Goal: Task Accomplishment & Management: Manage account settings

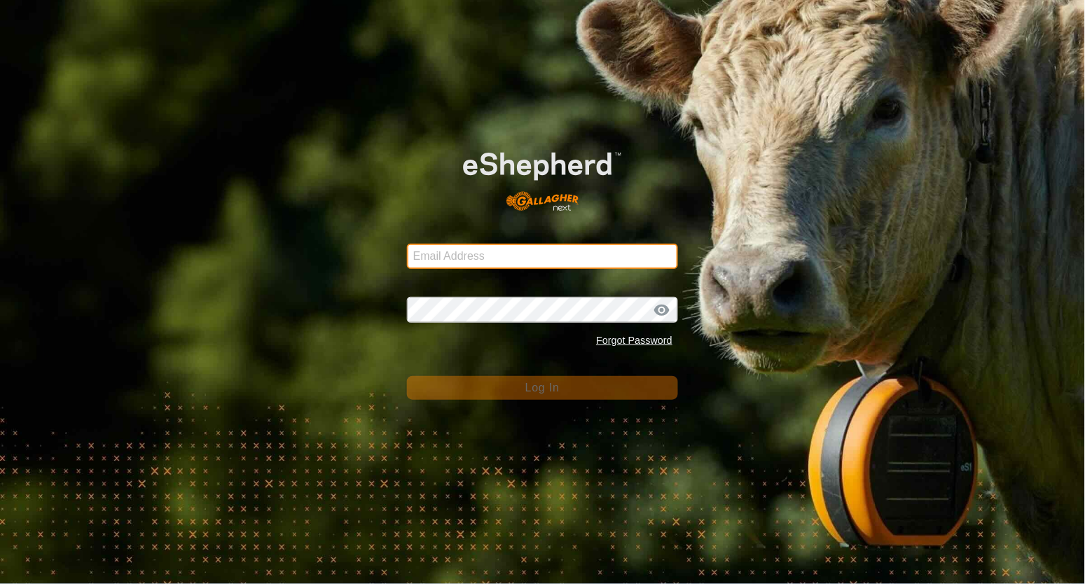
type input "[EMAIL_ADDRESS][DOMAIN_NAME]"
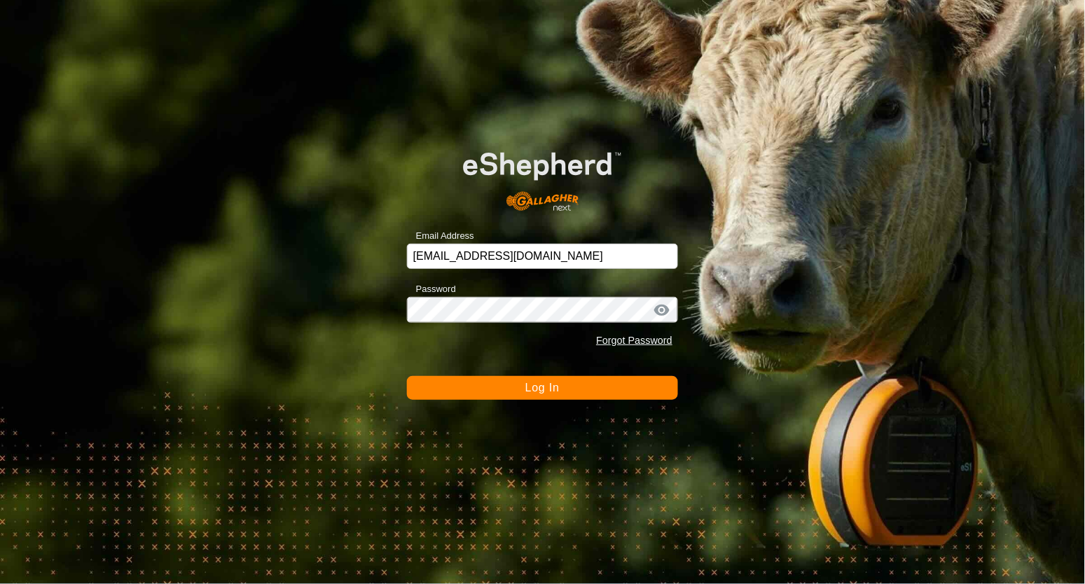
click at [579, 387] on button "Log In" at bounding box center [542, 388] width 271 height 24
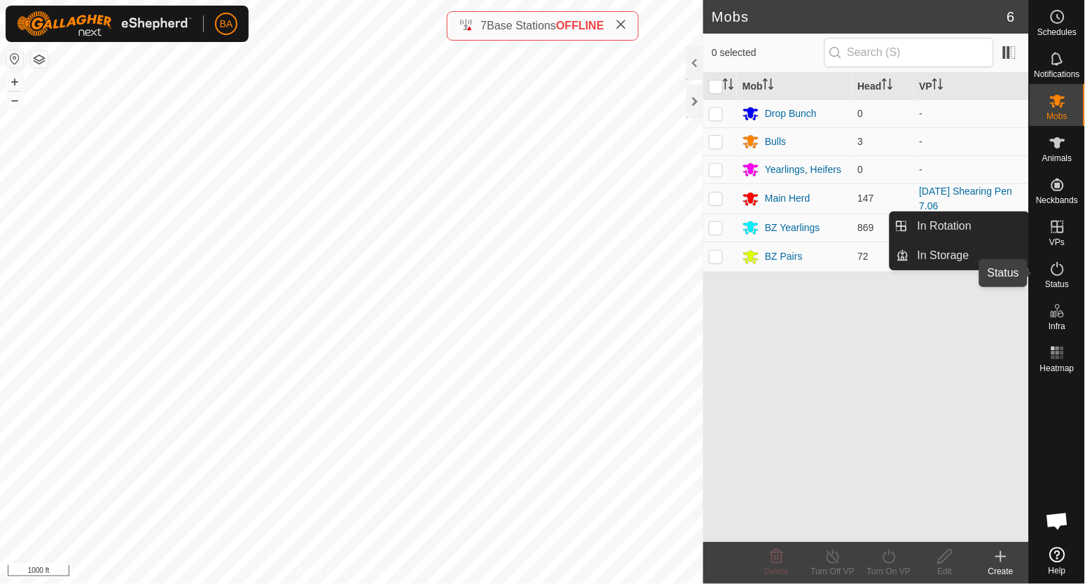
click at [1058, 272] on icon at bounding box center [1057, 269] width 17 height 17
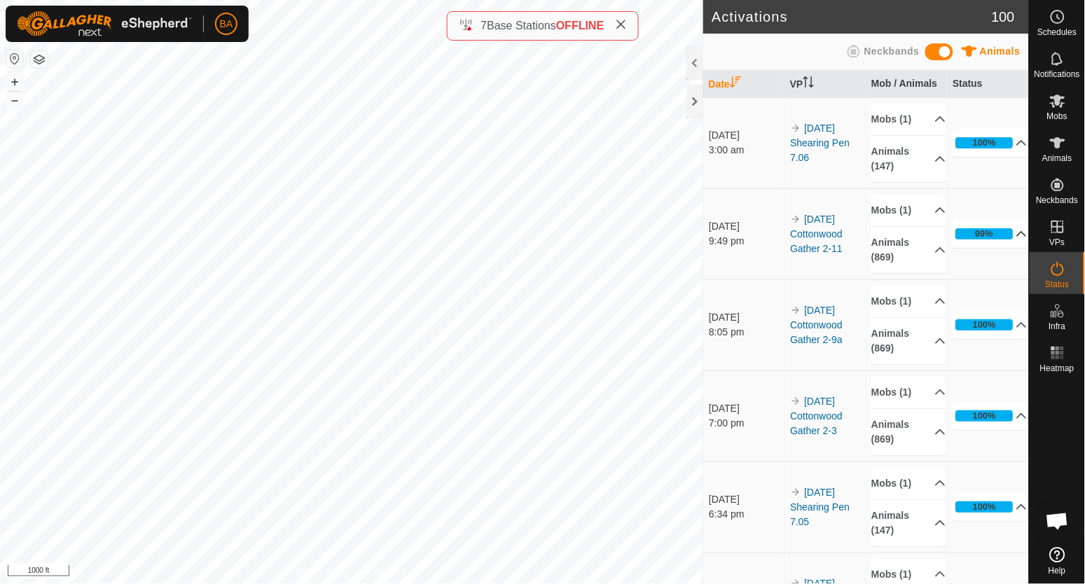
click at [998, 245] on p-accordion-header "99%" at bounding box center [990, 234] width 75 height 28
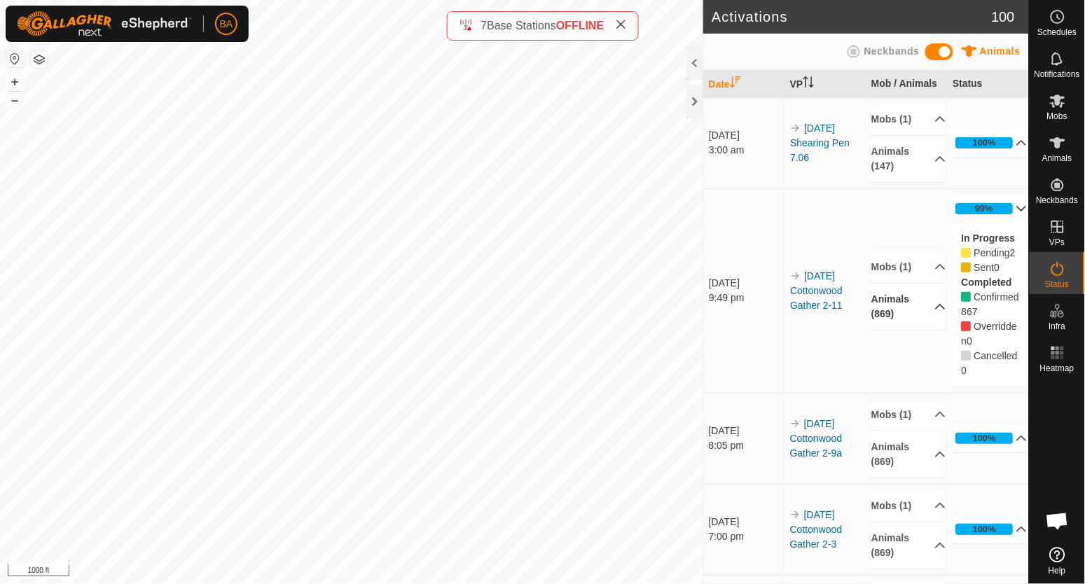
click at [911, 309] on p-accordion-header "Animals (869)" at bounding box center [909, 307] width 75 height 46
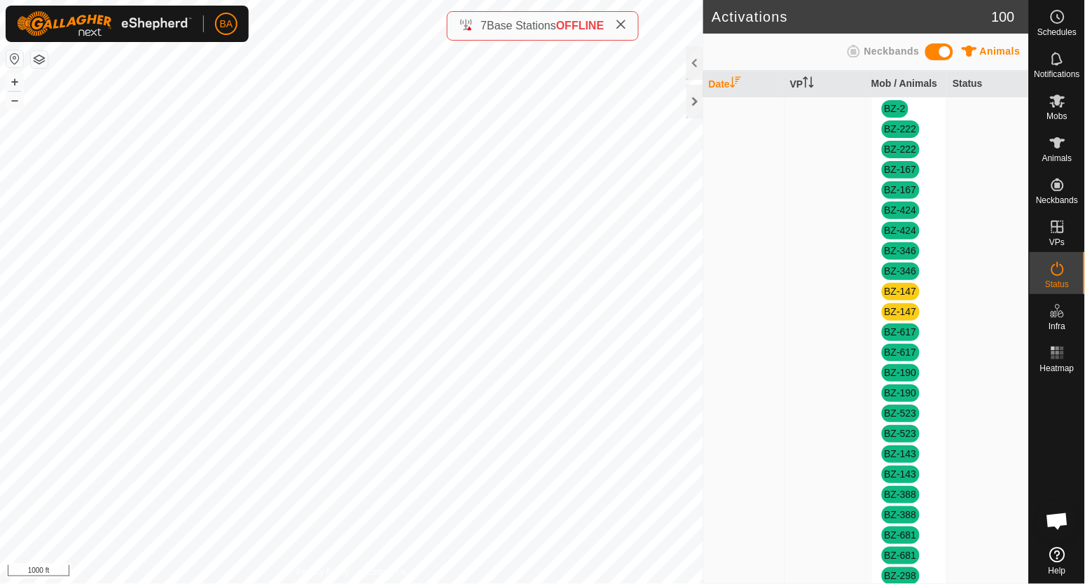
scroll to position [3418, 0]
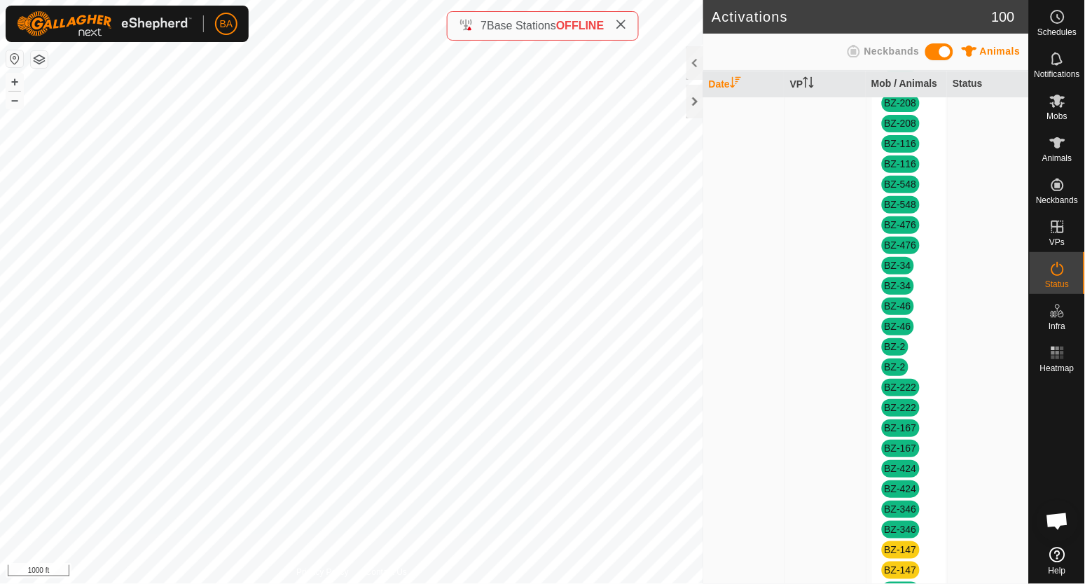
click at [890, 546] on link "BZ-147" at bounding box center [901, 549] width 32 height 11
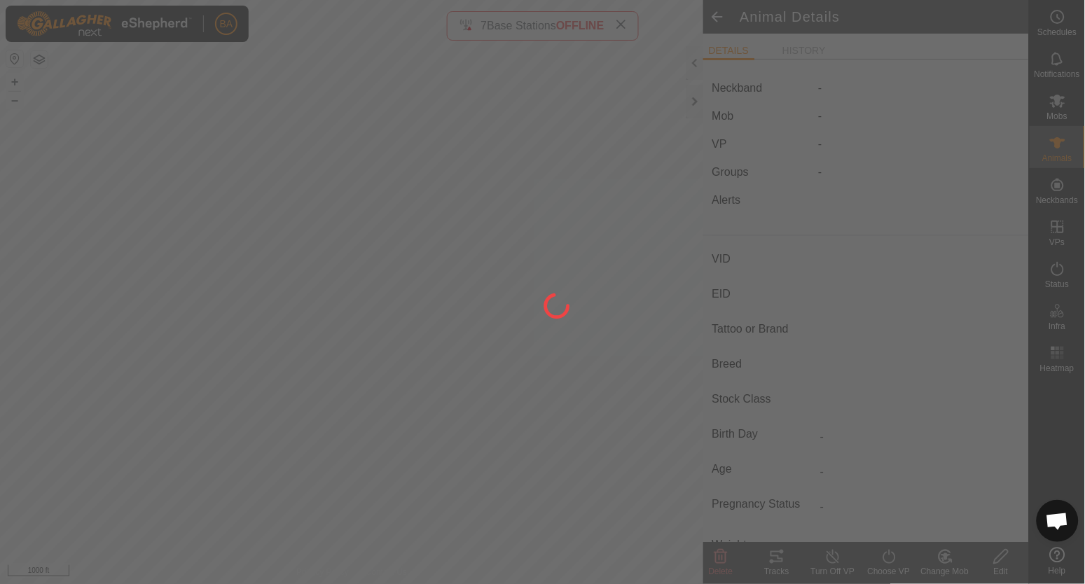
click at [886, 551] on div at bounding box center [542, 292] width 1085 height 584
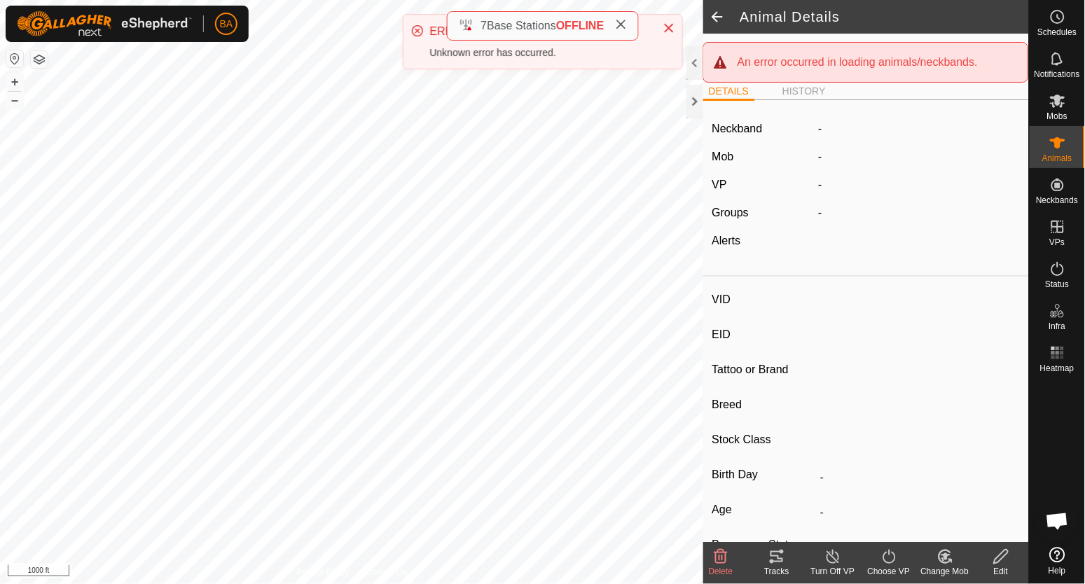
click at [782, 555] on icon at bounding box center [776, 556] width 17 height 17
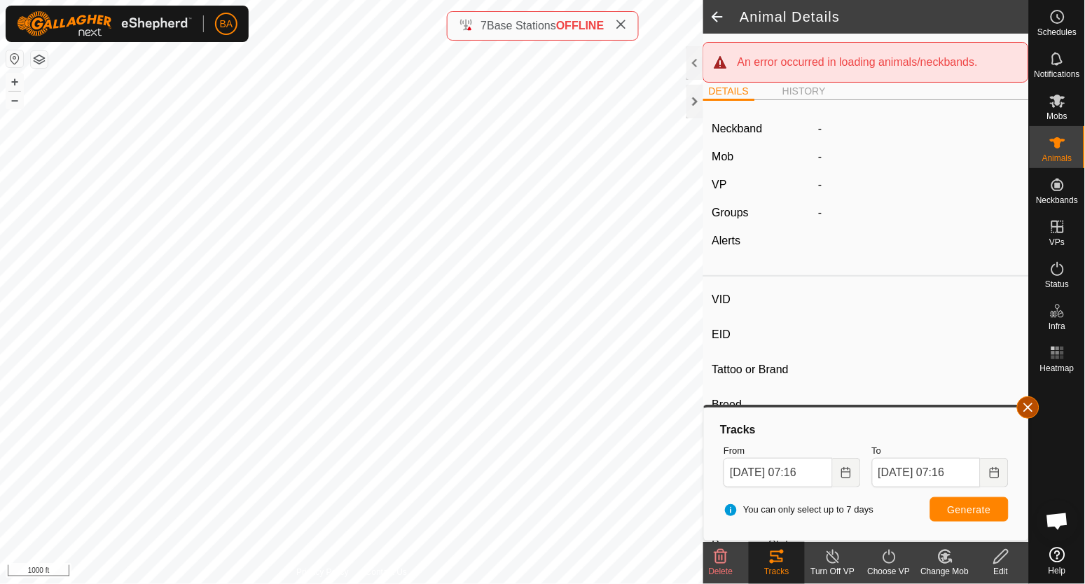
click at [1025, 408] on button "button" at bounding box center [1028, 407] width 22 height 22
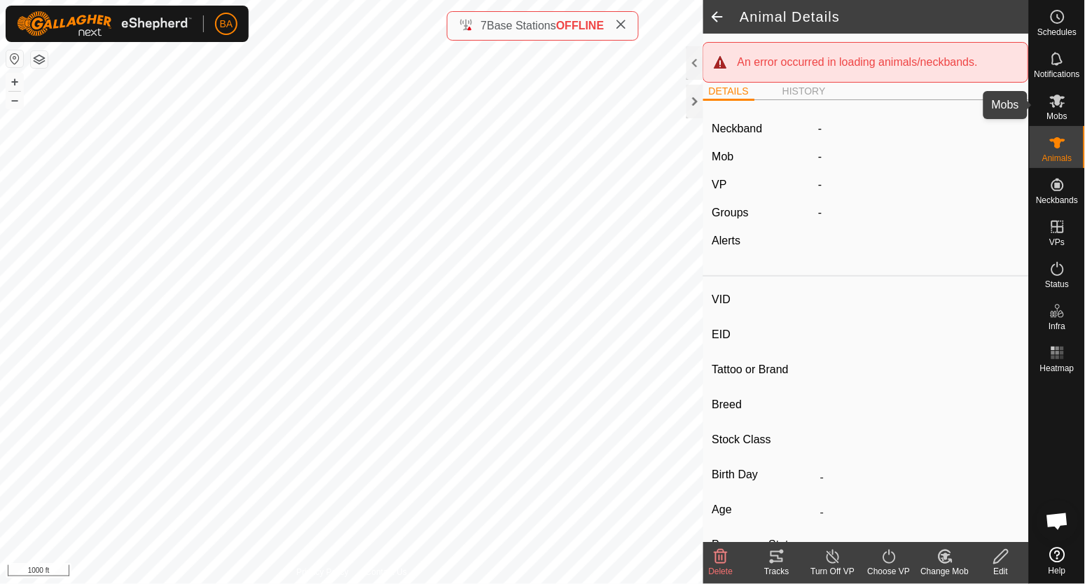
click at [1058, 106] on icon at bounding box center [1057, 100] width 17 height 17
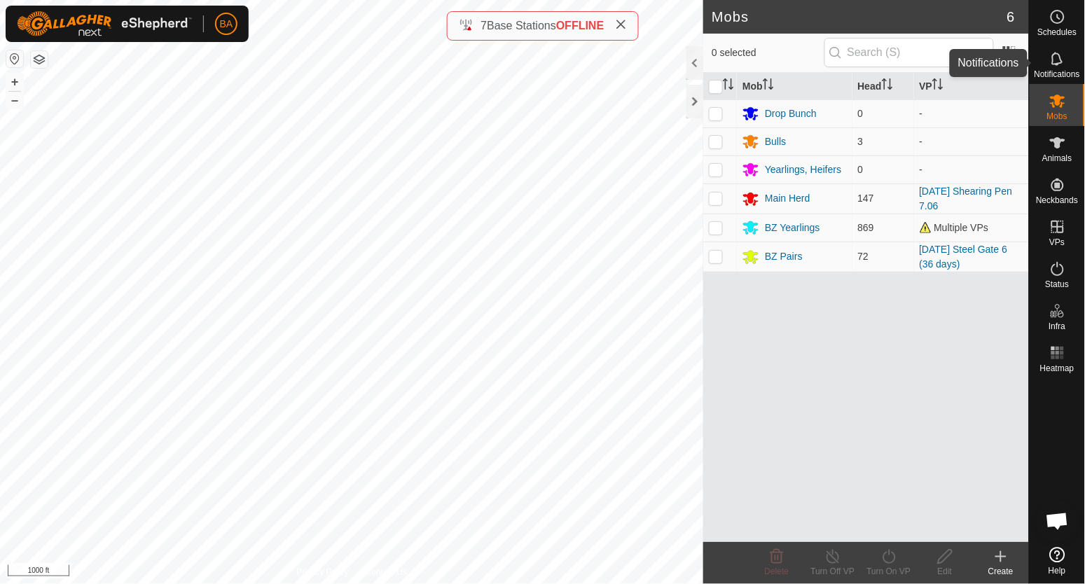
click at [1055, 67] on icon at bounding box center [1057, 58] width 17 height 17
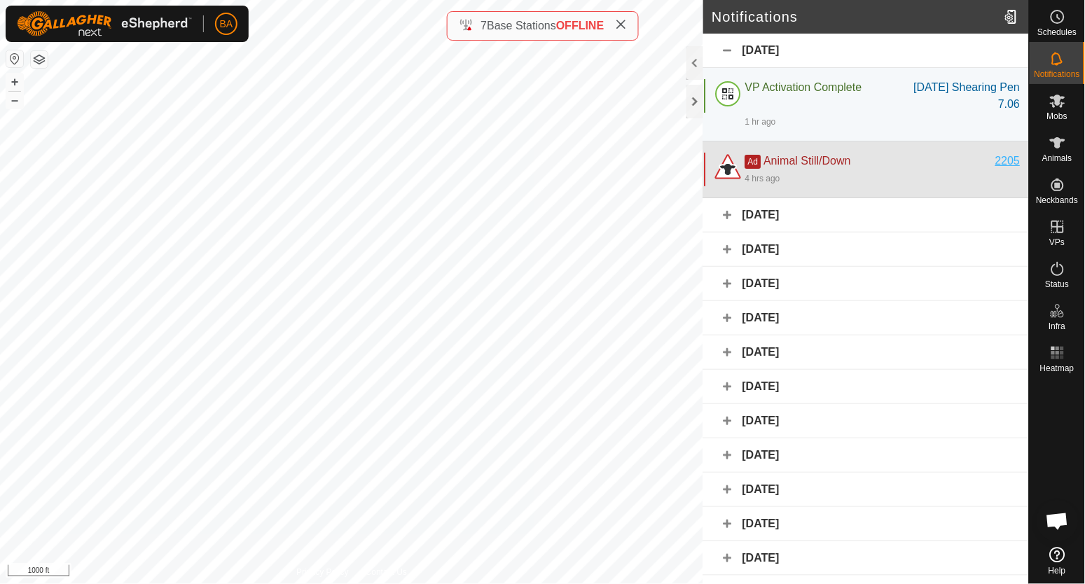
click at [1000, 157] on div "2205" at bounding box center [1007, 161] width 25 height 17
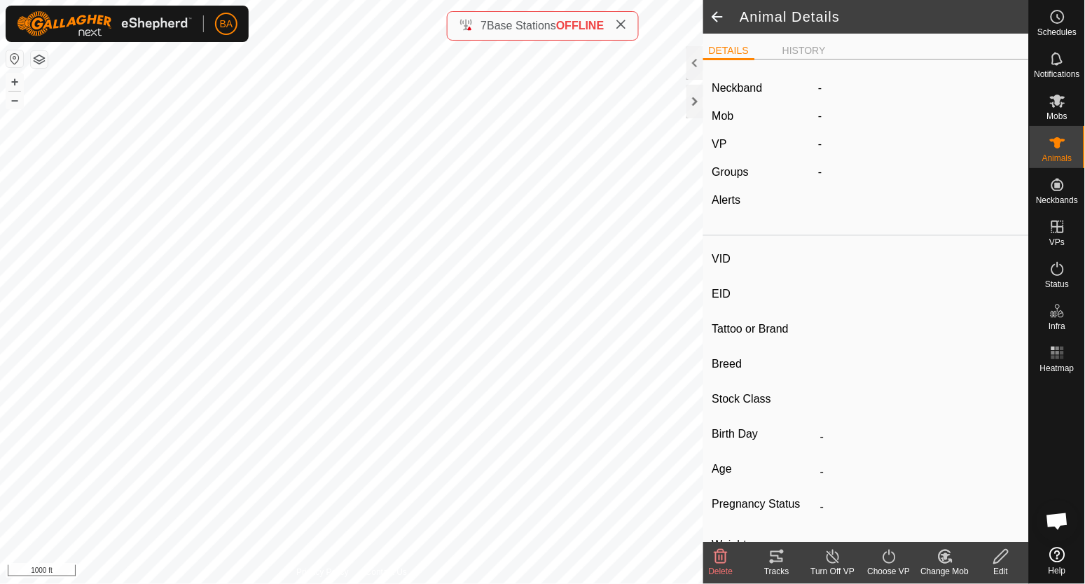
type input "2205"
type input "-"
type input "A-V"
type input "A-H Cross"
type input "Cow"
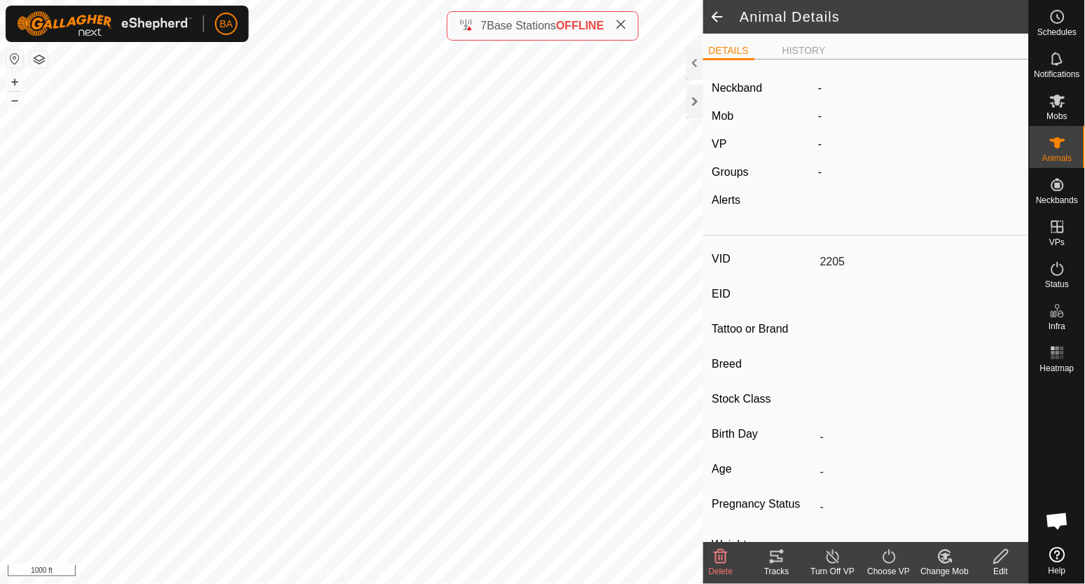
type input "-"
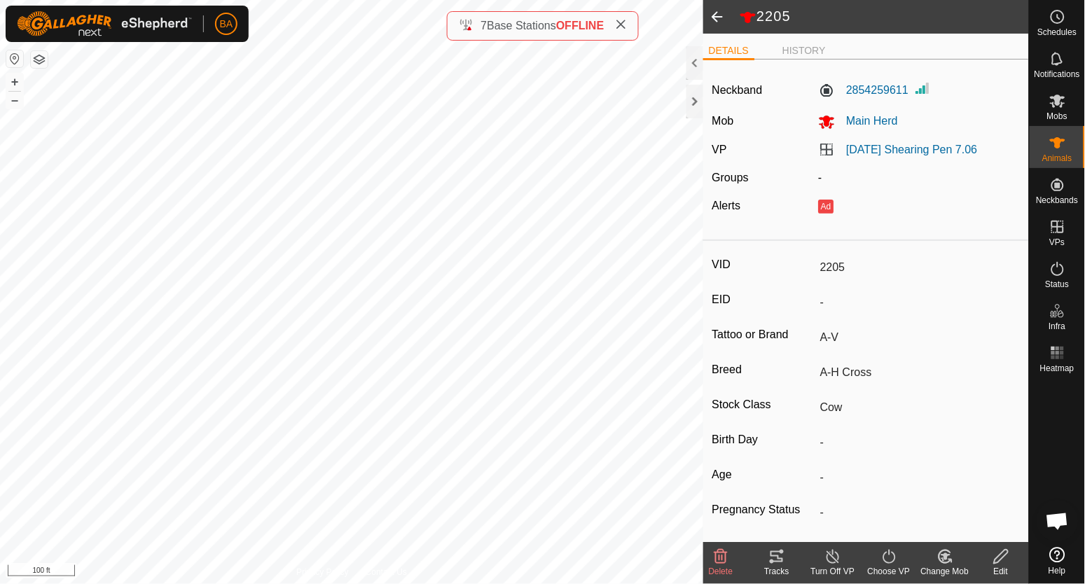
click at [787, 557] on tracks-svg-icon at bounding box center [777, 556] width 56 height 17
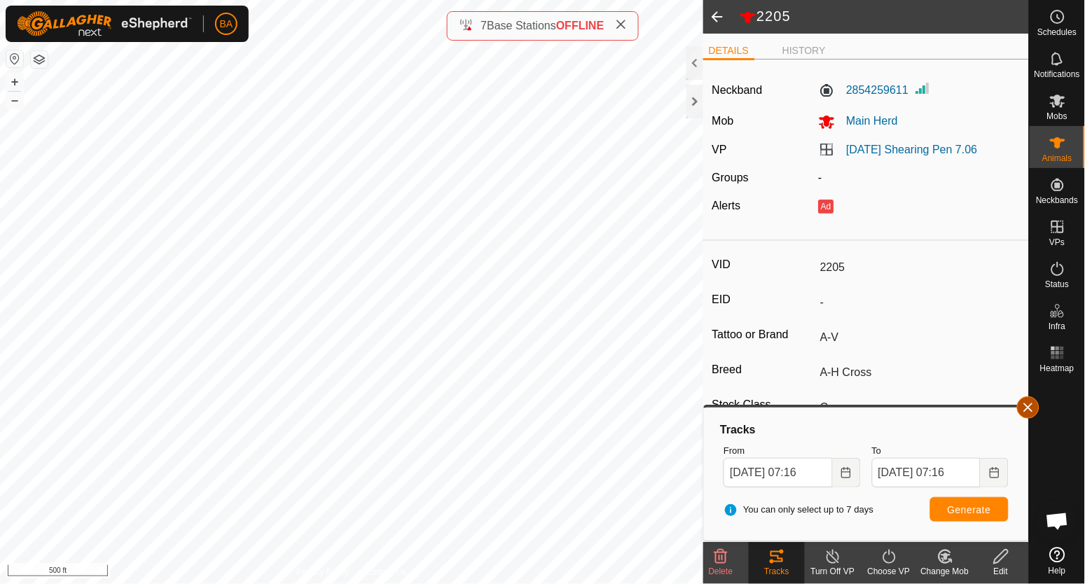
click at [1033, 414] on button "button" at bounding box center [1028, 407] width 22 height 22
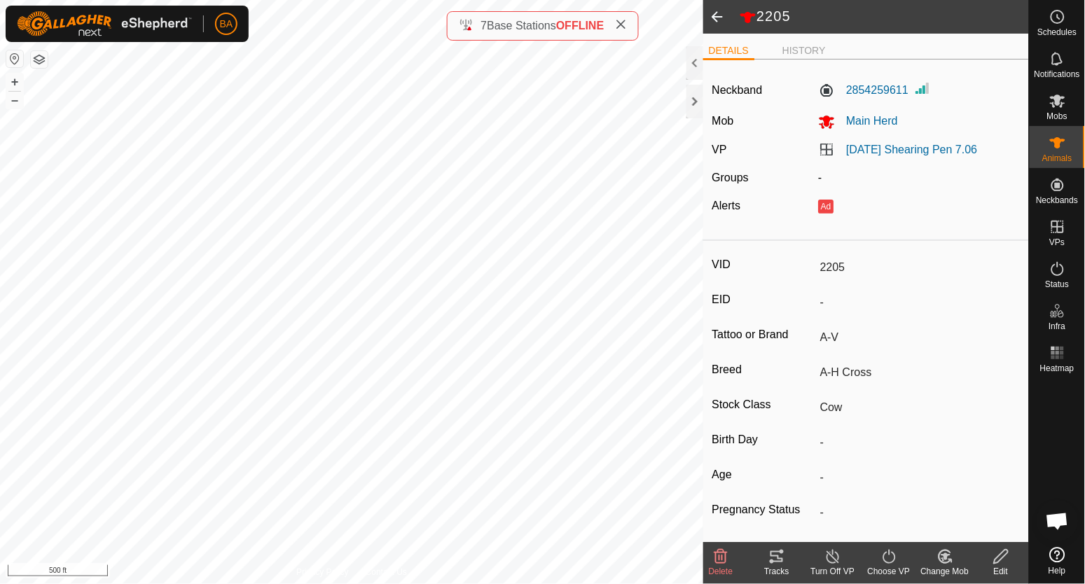
click at [1000, 558] on icon at bounding box center [1002, 556] width 18 height 17
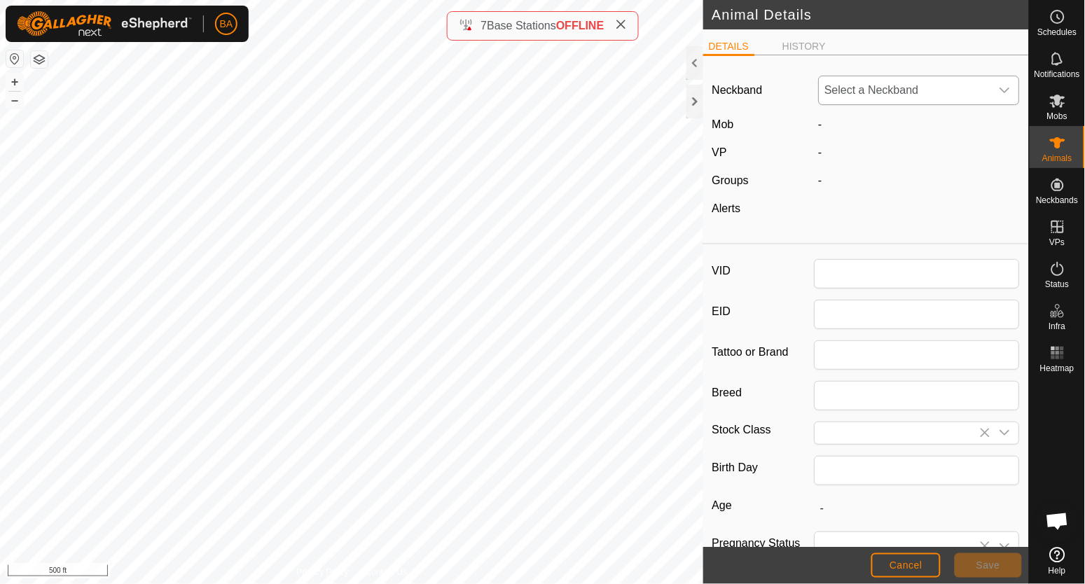
type input "2205"
type input "A-V"
type input "A-H Cross"
type input "Cow"
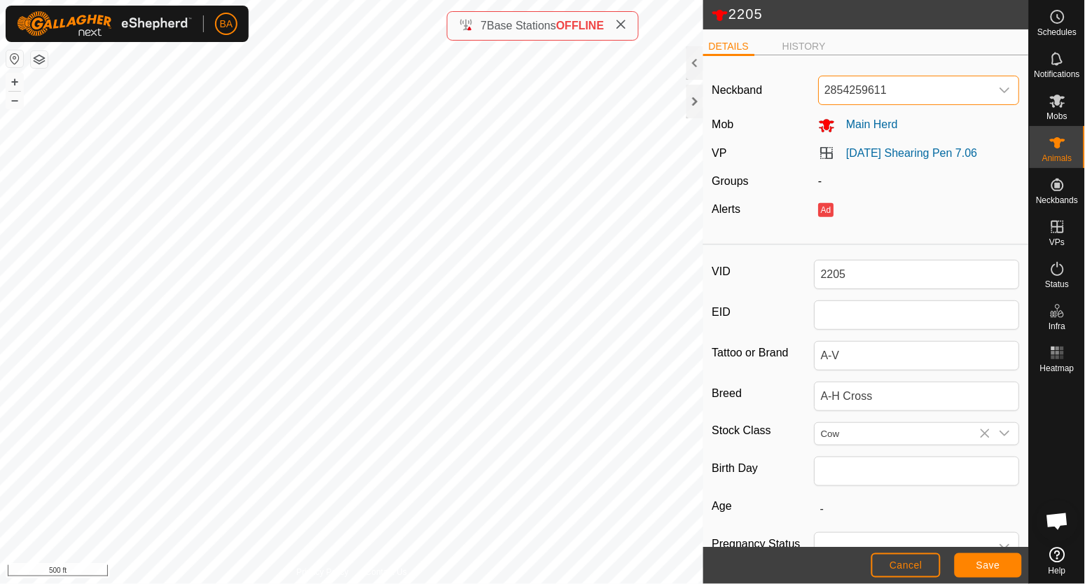
click at [911, 90] on span "2854259611" at bounding box center [906, 90] width 172 height 28
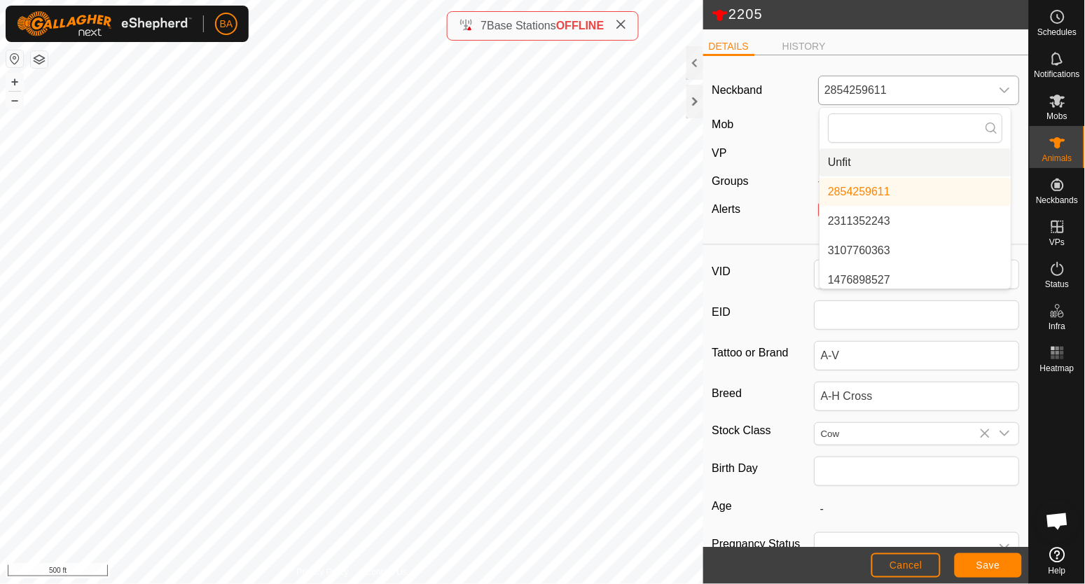
click at [878, 159] on li "Unfit" at bounding box center [915, 163] width 191 height 28
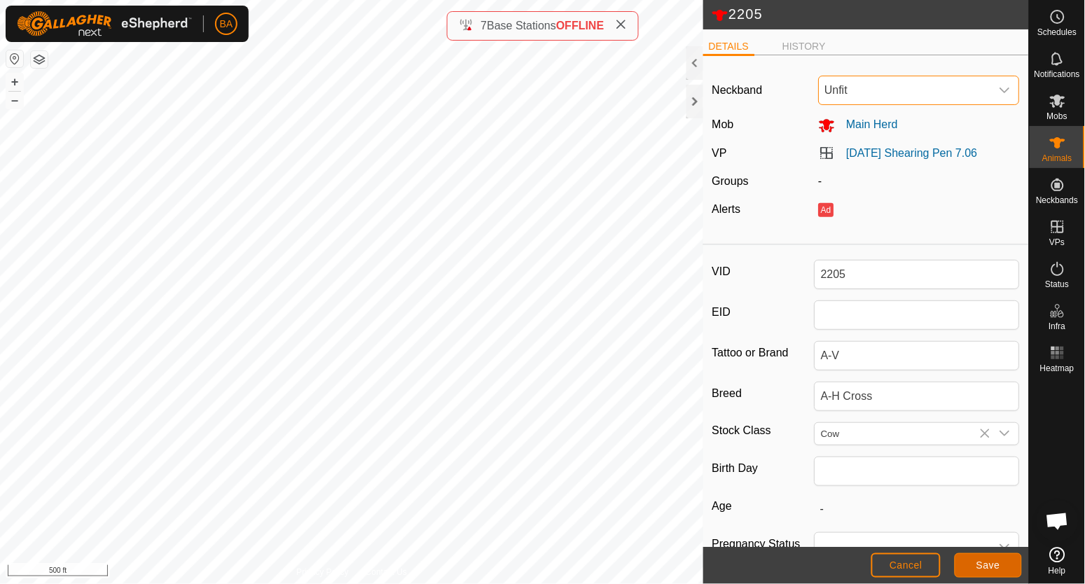
click at [981, 565] on span "Save" at bounding box center [988, 565] width 24 height 11
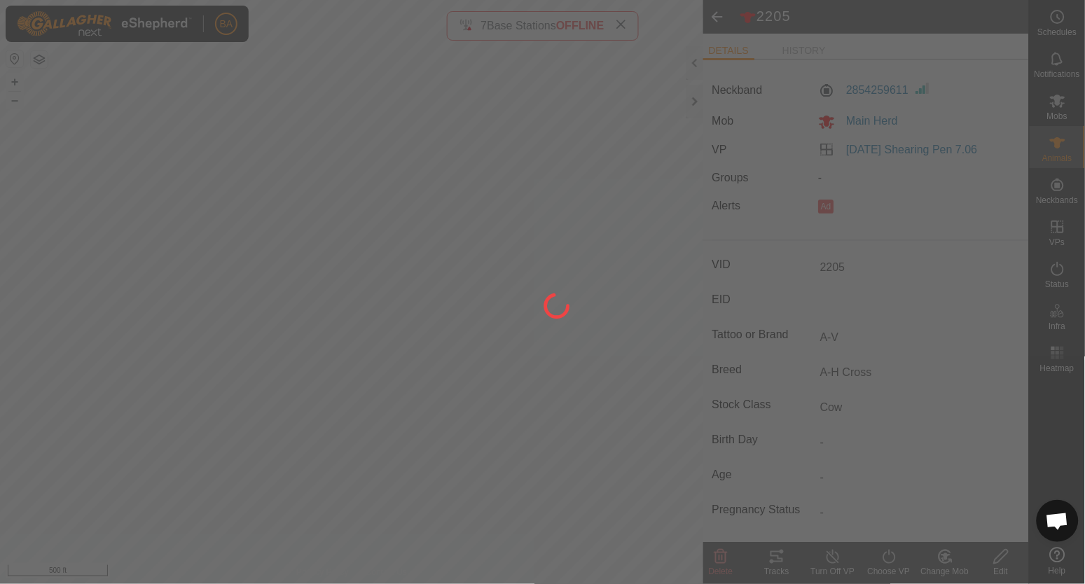
type input "-"
type input "0 kg"
type input "-"
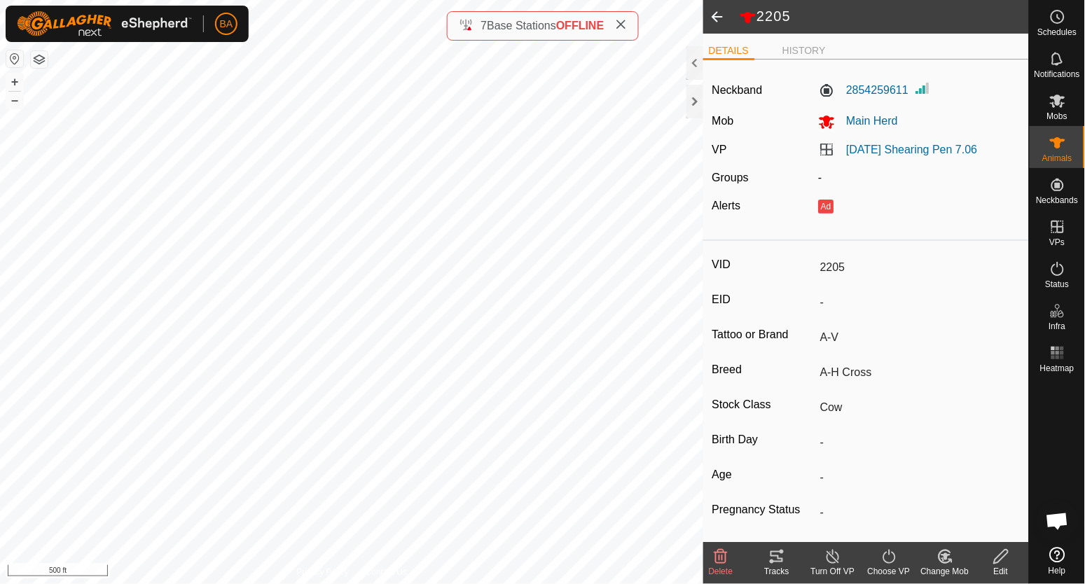
click at [721, 20] on span at bounding box center [717, 17] width 28 height 34
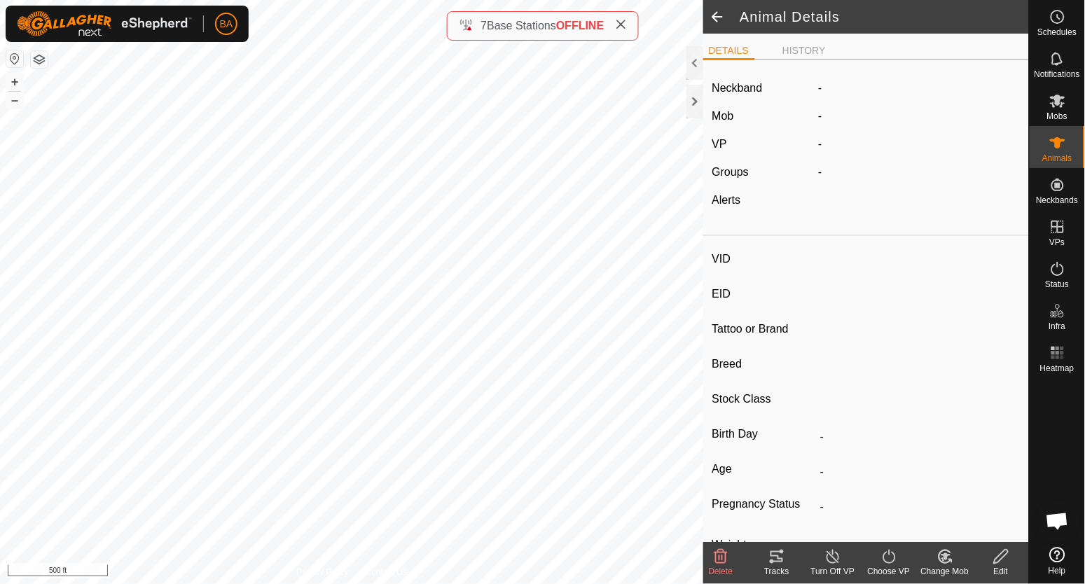
type input "2205"
type input "-"
type input "A-V"
type input "A-H Cross"
type input "Cow"
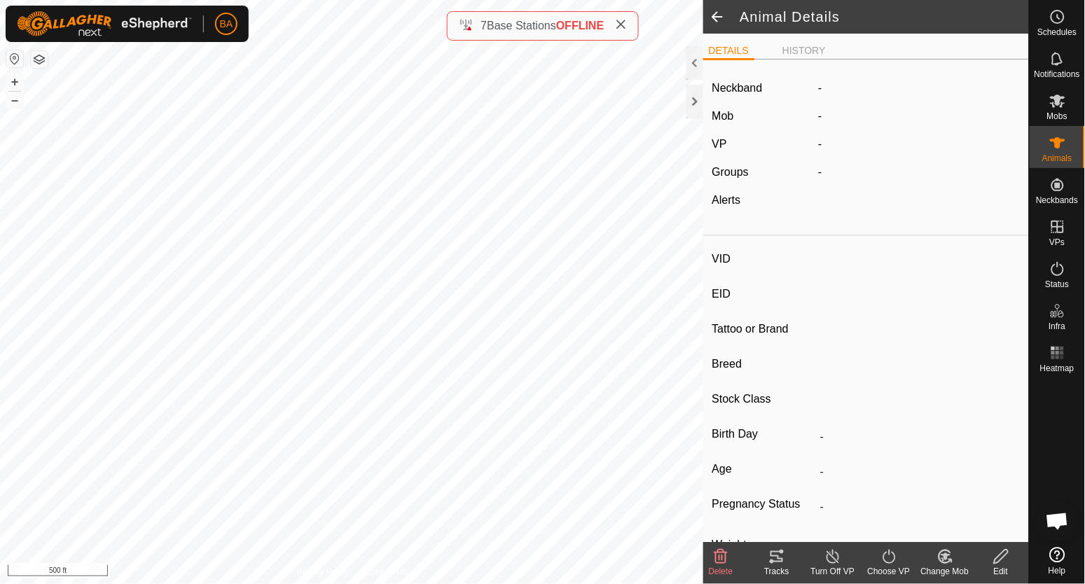
type input "0 kg"
type input "-"
click at [718, 16] on span at bounding box center [717, 17] width 28 height 34
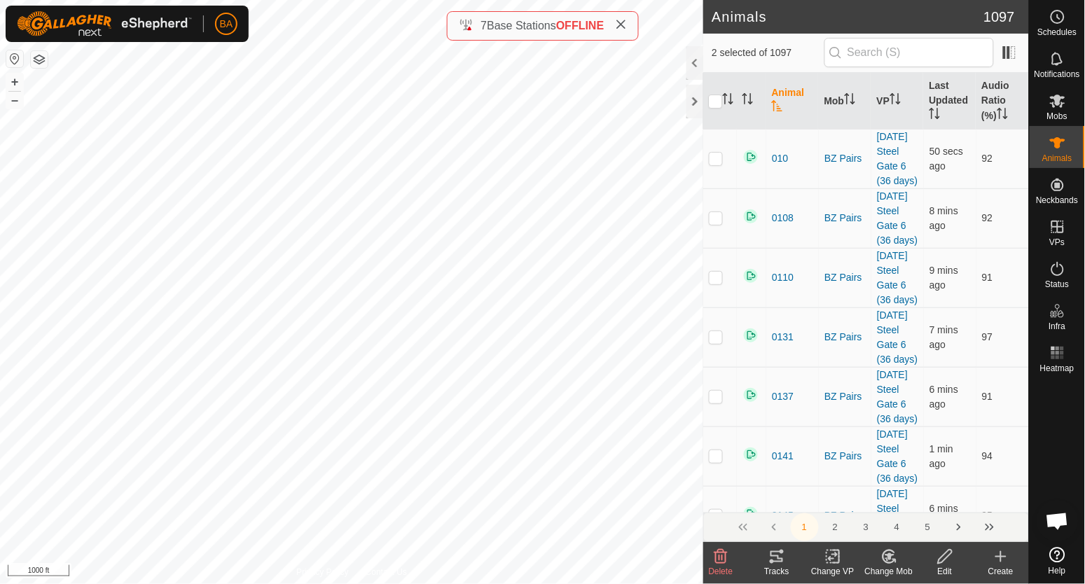
click at [775, 560] on icon at bounding box center [776, 556] width 17 height 17
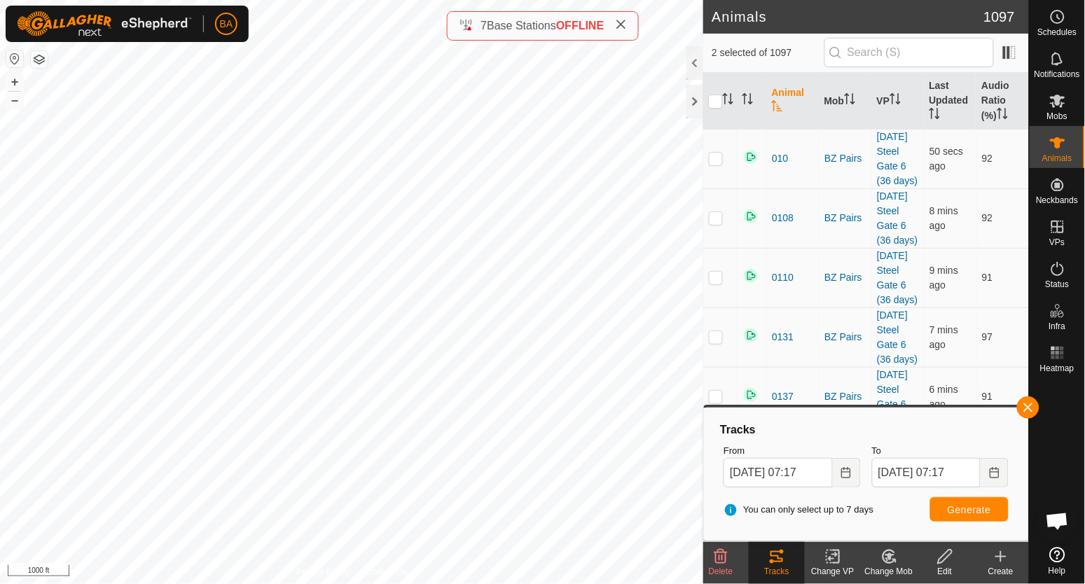
click at [39, 58] on button "button" at bounding box center [39, 59] width 17 height 17
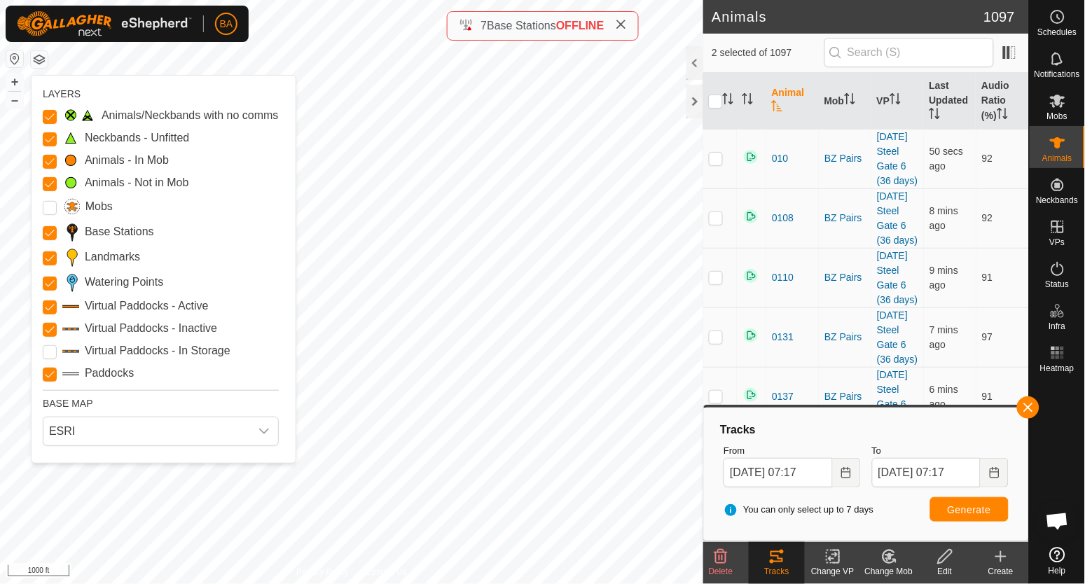
click at [39, 58] on button "button" at bounding box center [39, 59] width 17 height 17
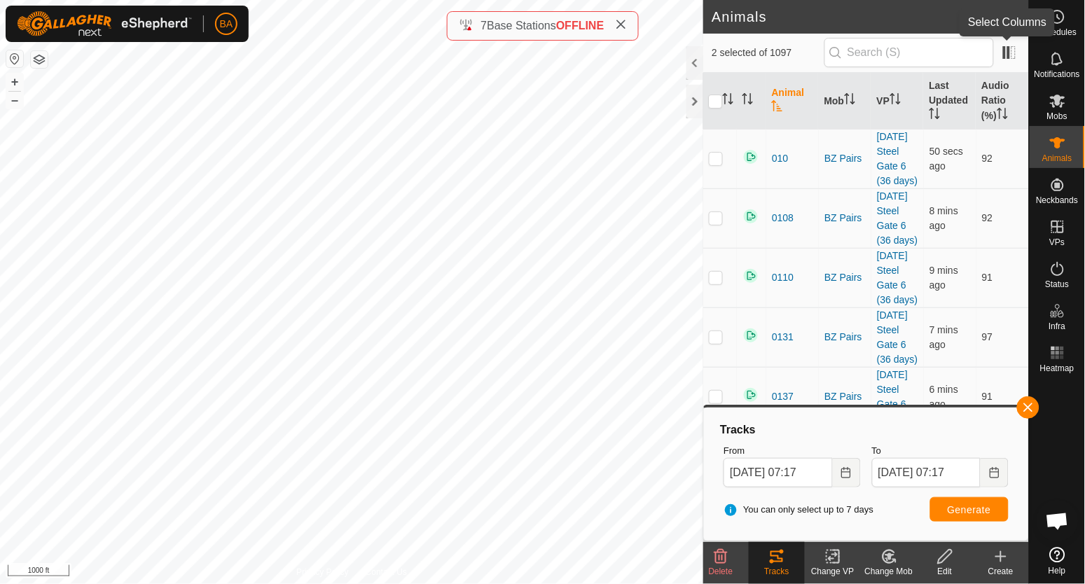
click at [997, 56] on app-column-selector at bounding box center [1007, 52] width 27 height 27
click at [1007, 53] on span at bounding box center [1009, 52] width 22 height 22
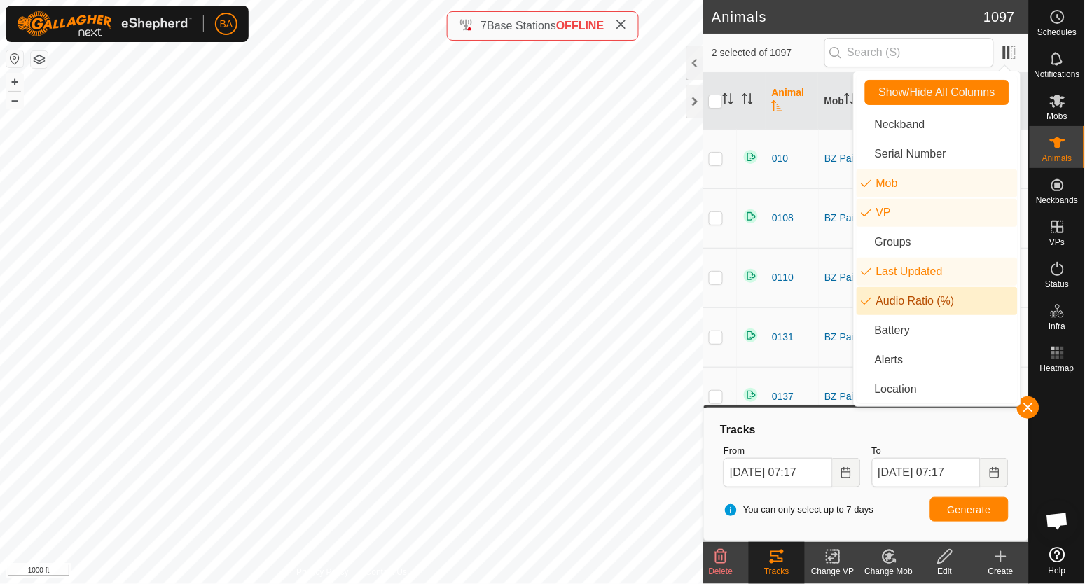
click at [936, 301] on li "Audio Ratio (%)" at bounding box center [937, 301] width 161 height 28
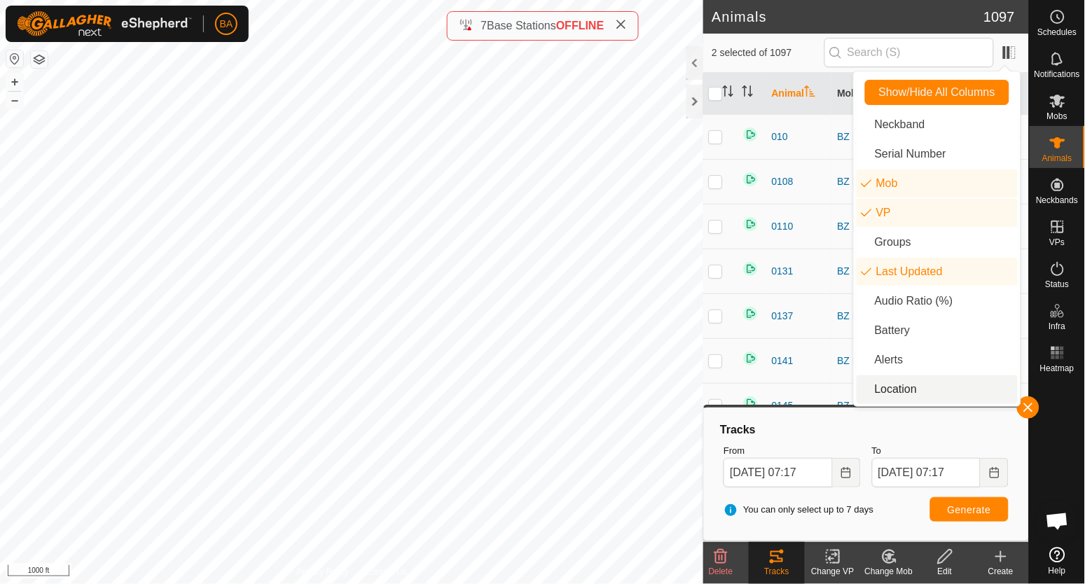
click at [906, 431] on div "Tracks" at bounding box center [866, 430] width 296 height 17
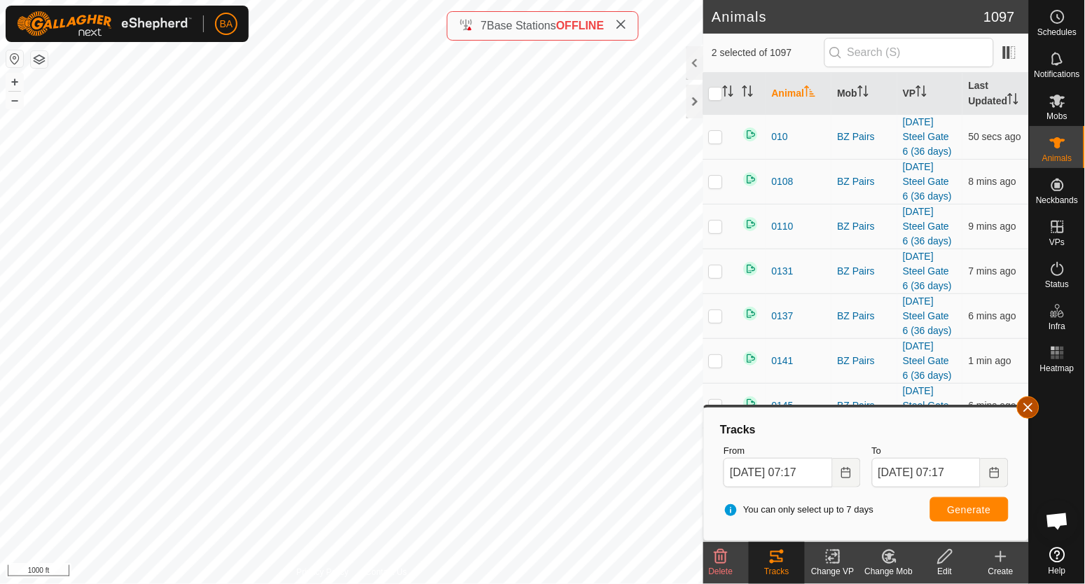
click at [1029, 406] on span "button" at bounding box center [1028, 407] width 11 height 11
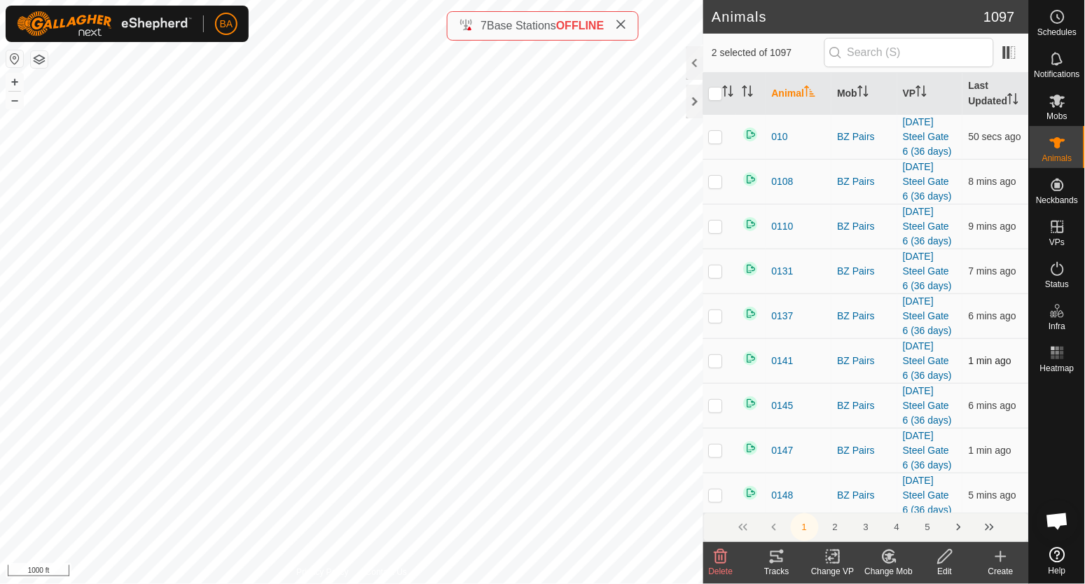
click at [717, 366] on p-checkbox at bounding box center [716, 360] width 14 height 11
checkbox input "true"
click at [947, 560] on icon at bounding box center [946, 556] width 18 height 17
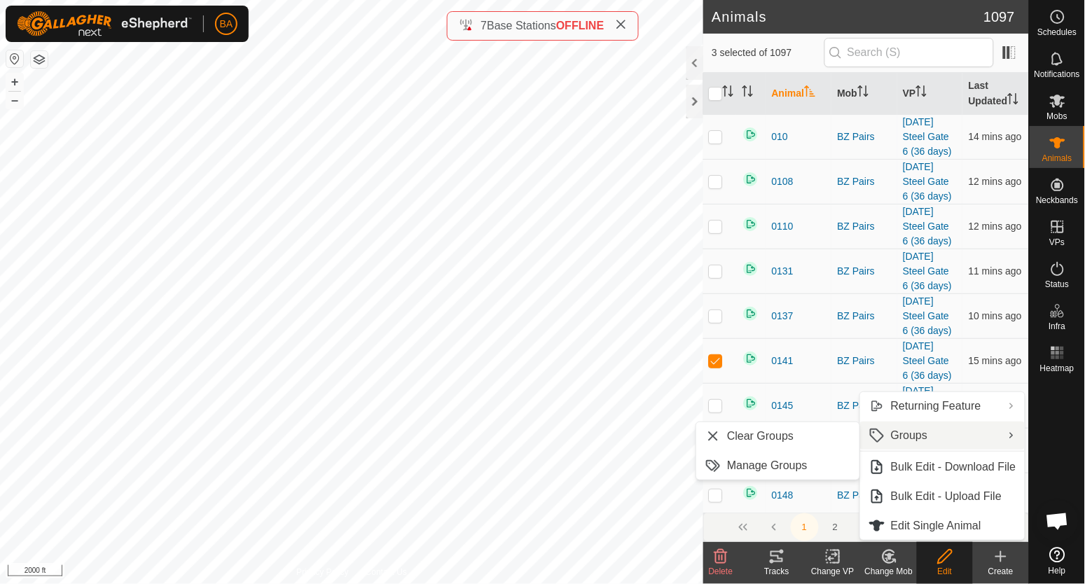
click at [43, 61] on button "button" at bounding box center [39, 59] width 17 height 17
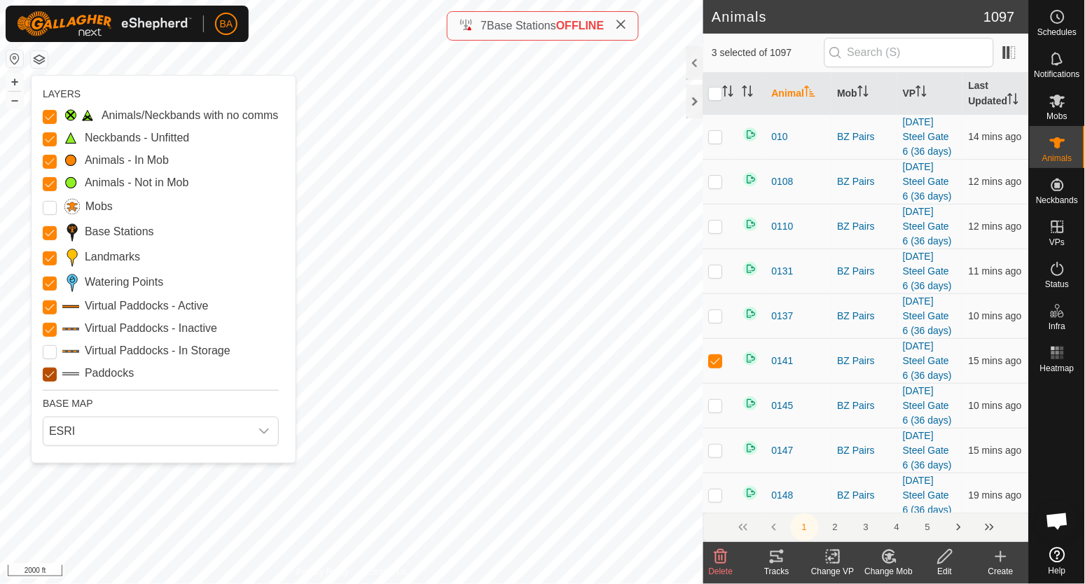
click at [50, 376] on input "Paddocks" at bounding box center [50, 375] width 14 height 14
click at [50, 374] on input "Paddocks" at bounding box center [50, 375] width 14 height 14
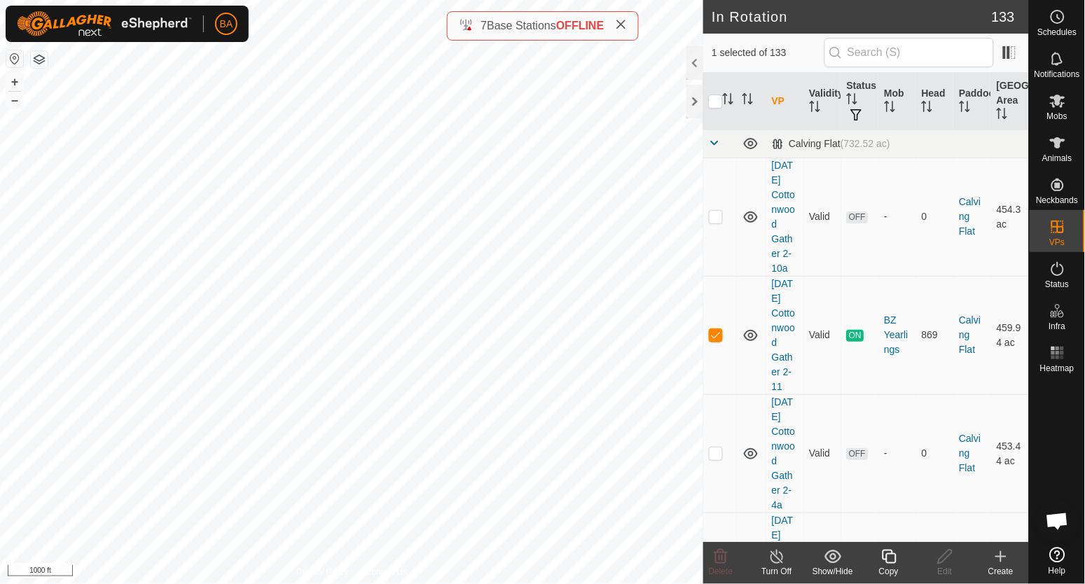
click at [895, 560] on icon at bounding box center [889, 556] width 18 height 17
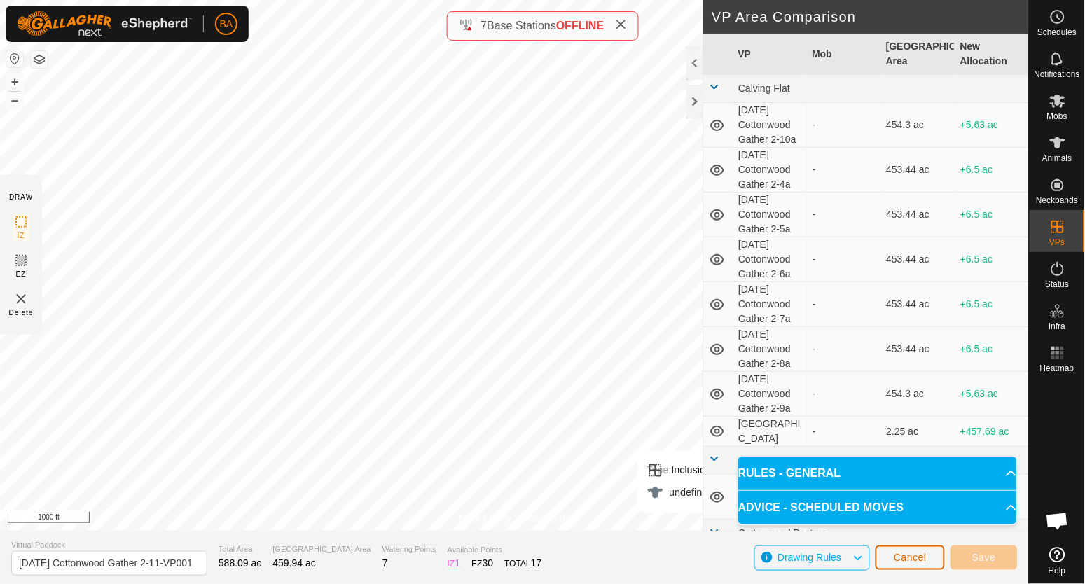
click at [902, 556] on span "Cancel" at bounding box center [910, 557] width 33 height 11
